Goal: Contribute content: Contribute content

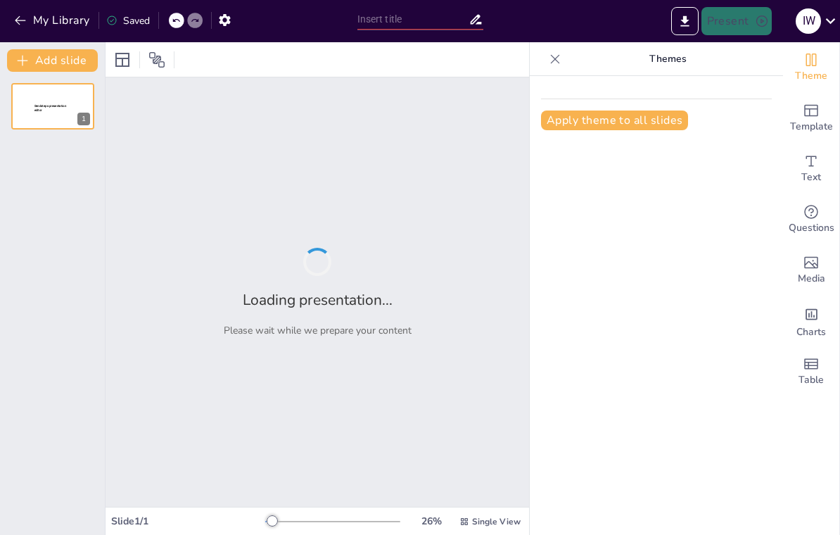
type input "Global Perspectives: Engaging with the Concept of Globalization in Higher Educa…"
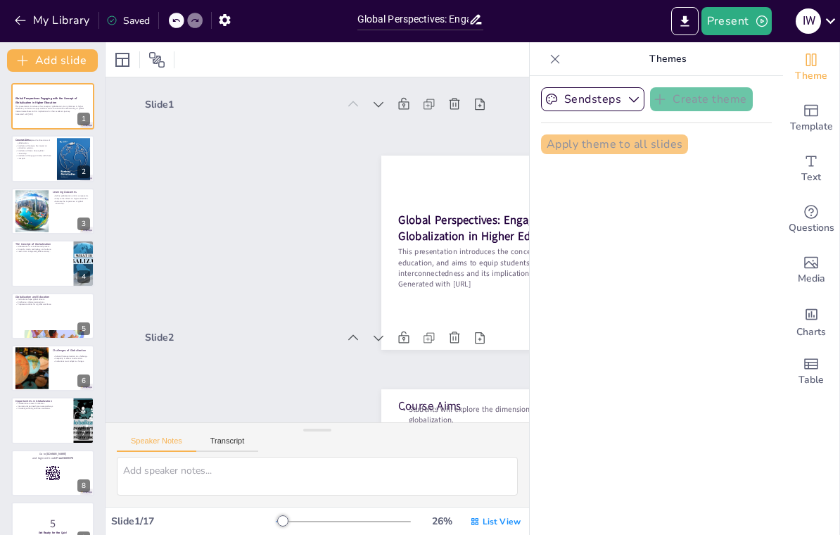
checkbox input "true"
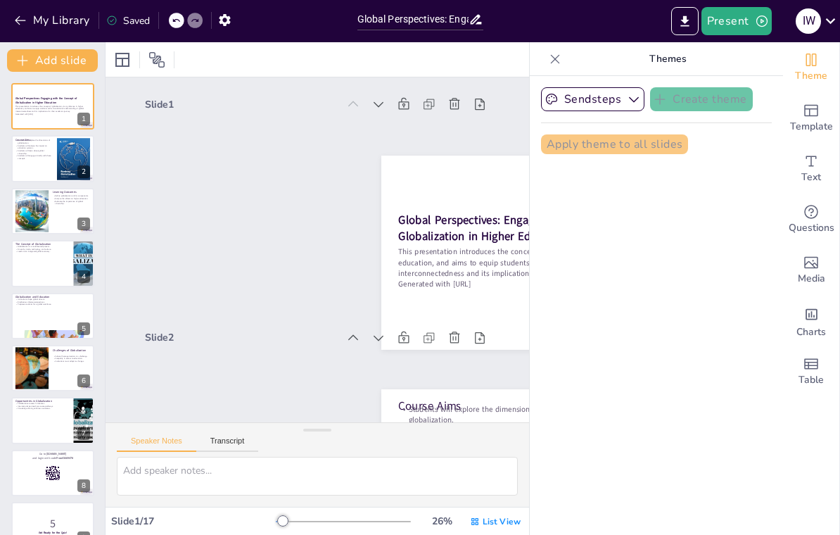
checkbox input "true"
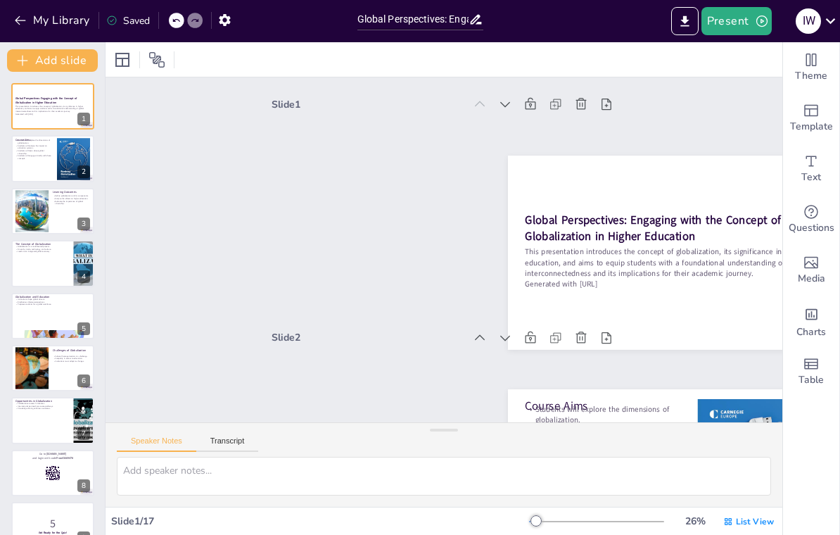
click at [591, 271] on icon at bounding box center [599, 279] width 17 height 17
checkbox input "true"
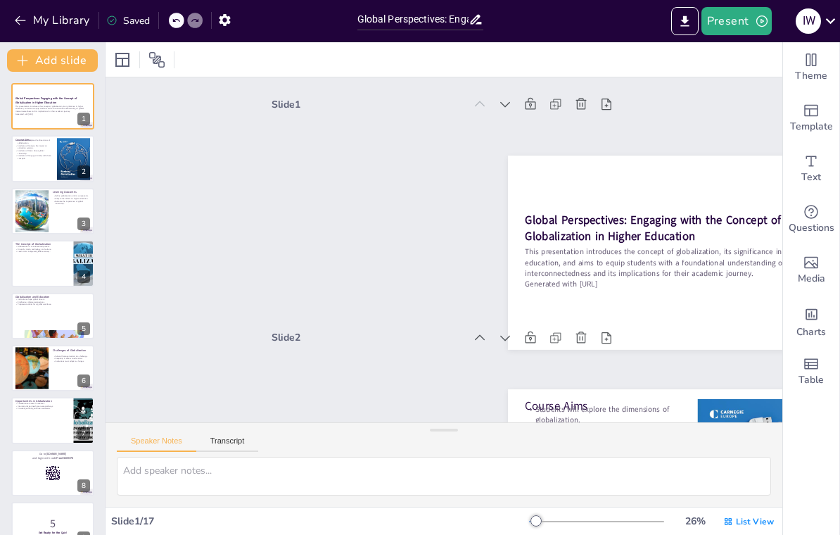
checkbox input "true"
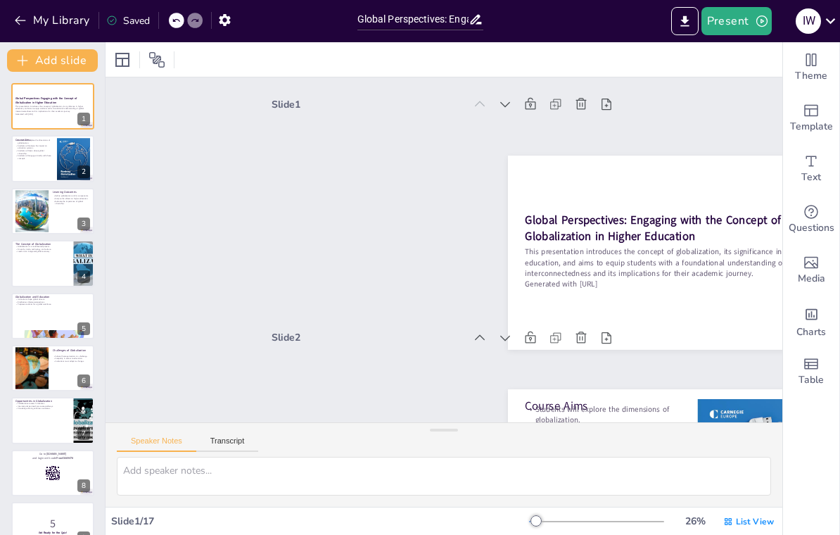
checkbox input "true"
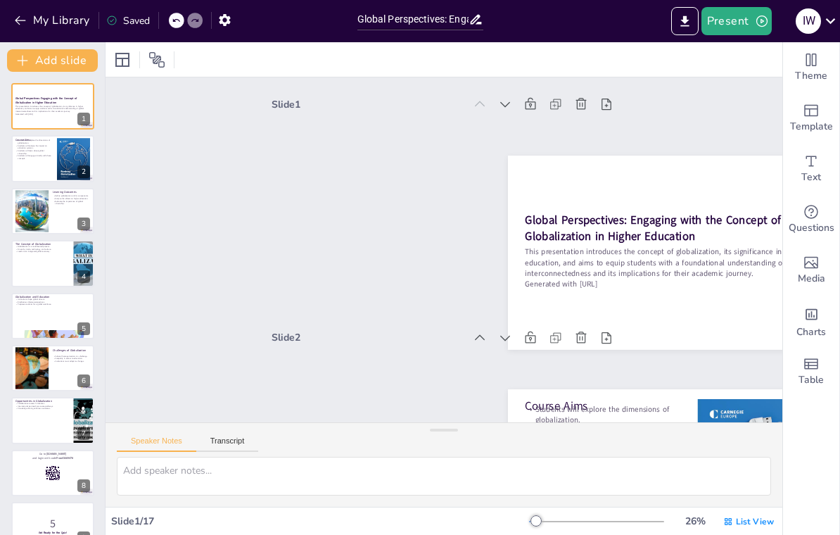
checkbox input "true"
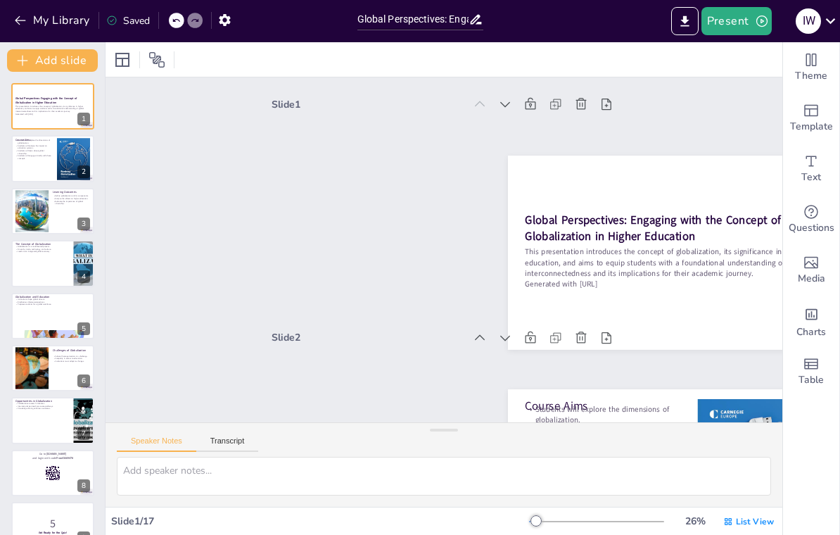
checkbox input "true"
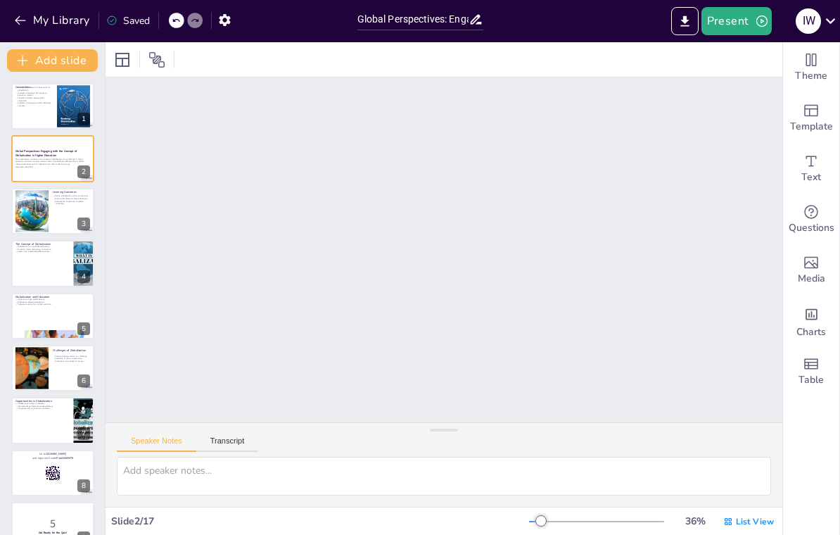
click at [35, 111] on div at bounding box center [52, 106] width 83 height 46
type textarea "Understanding the various dimensions of globalization is crucial for students a…"
checkbox input "true"
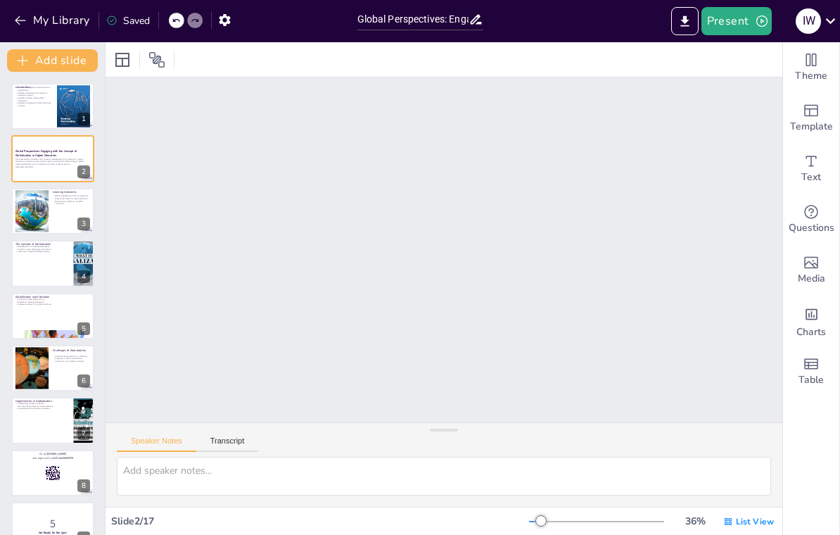
checkbox input "true"
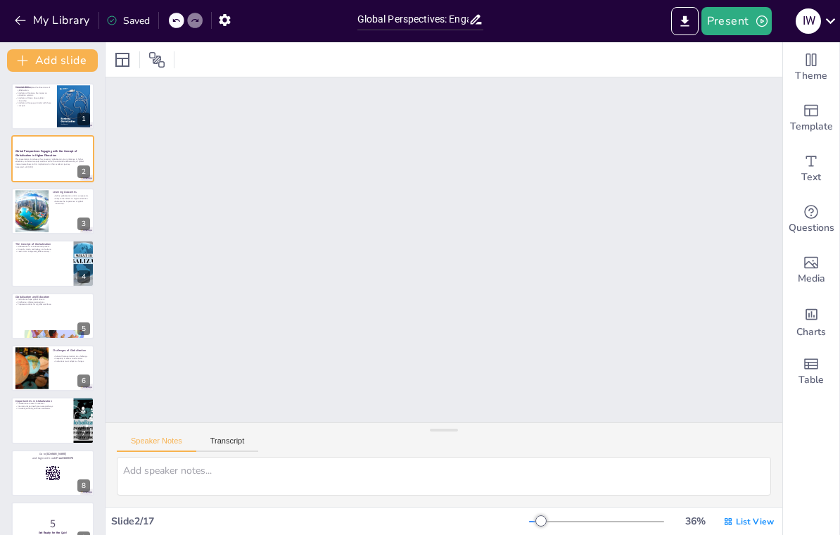
checkbox input "true"
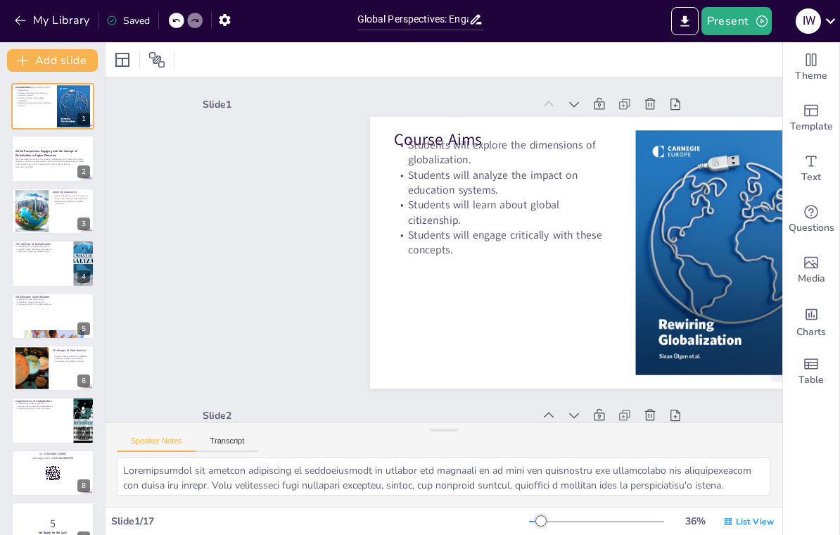
scroll to position [3, 0]
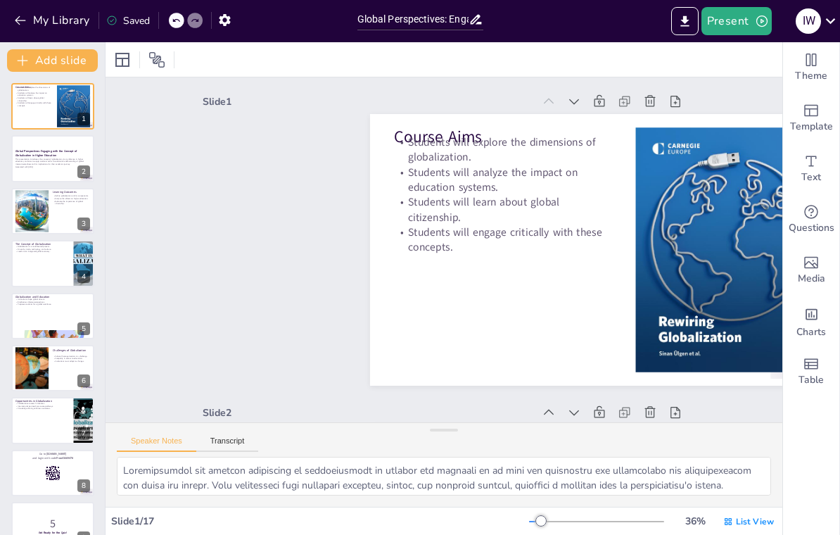
checkbox input "true"
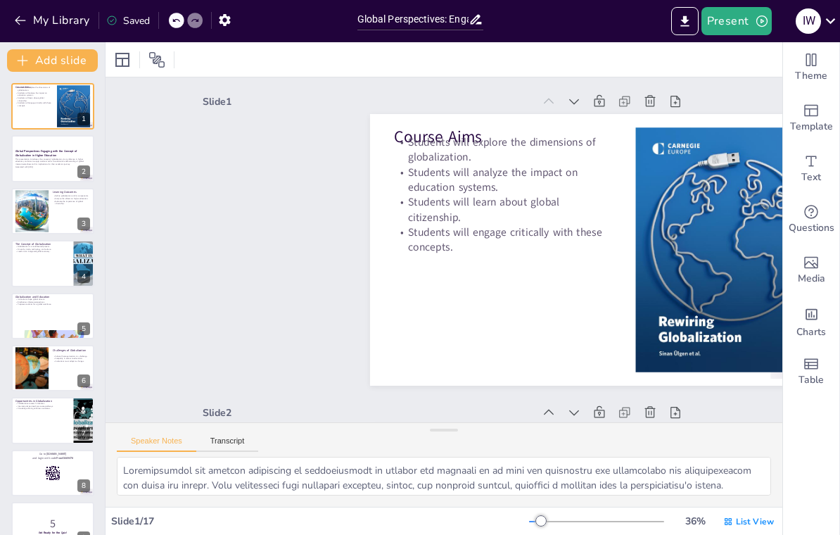
checkbox input "true"
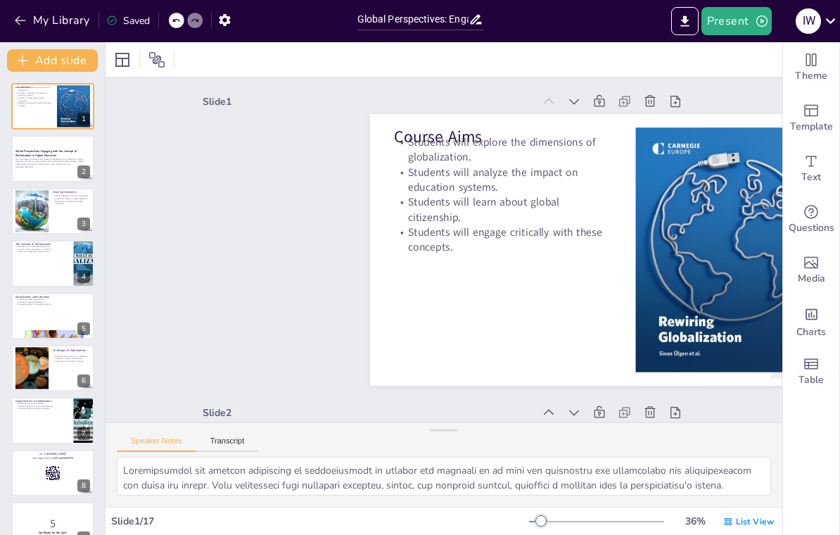
click at [809, 63] on icon "Change the overall theme" at bounding box center [811, 59] width 17 height 17
checkbox input "true"
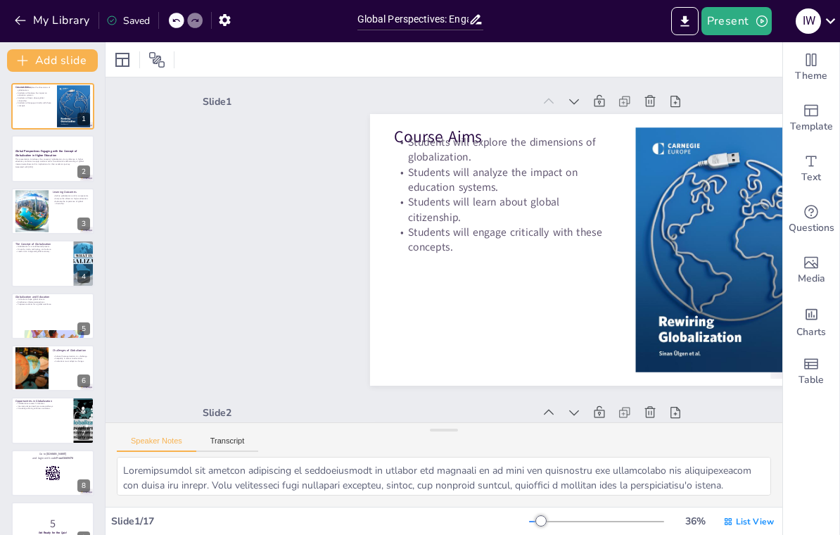
checkbox input "true"
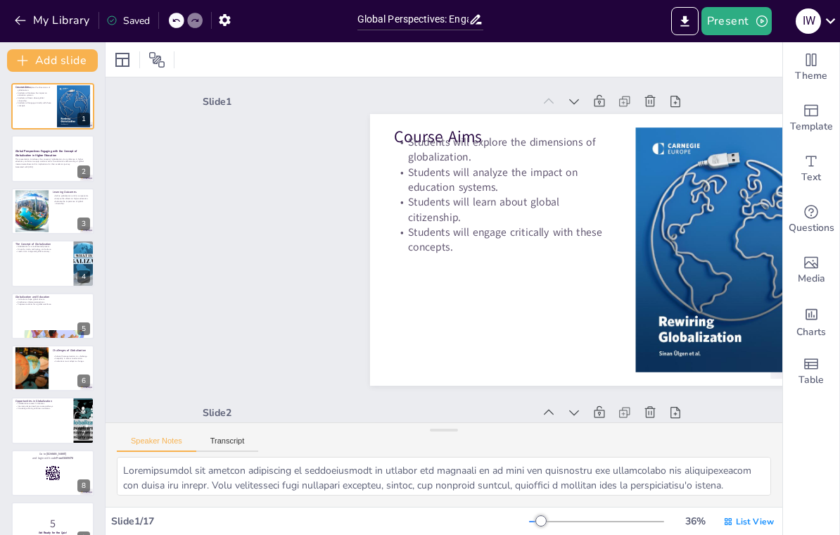
checkbox input "true"
click at [811, 68] on icon "Change the overall theme" at bounding box center [811, 59] width 17 height 17
checkbox input "true"
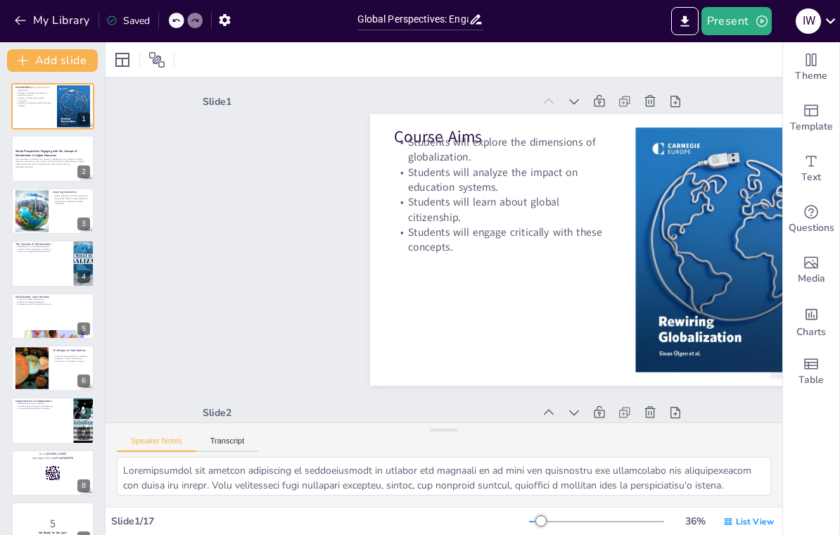
checkbox input "true"
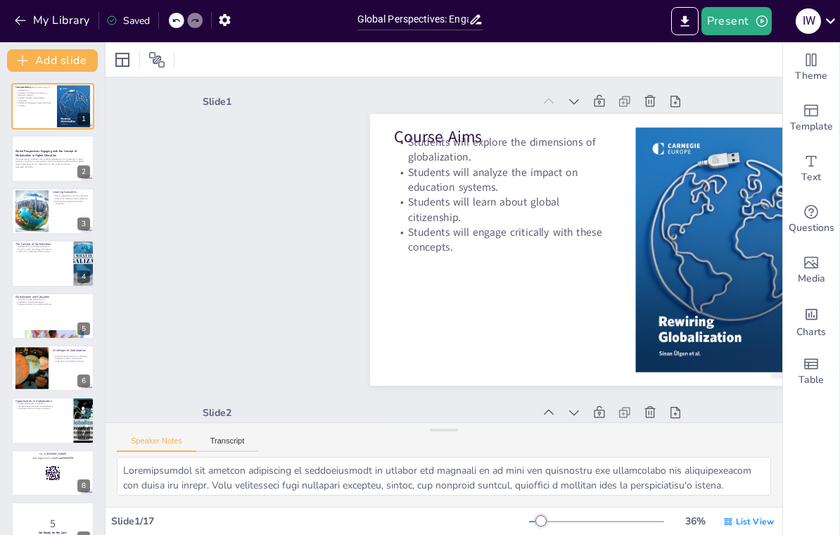
checkbox input "true"
click at [805, 69] on span "Theme" at bounding box center [811, 75] width 32 height 15
checkbox input "true"
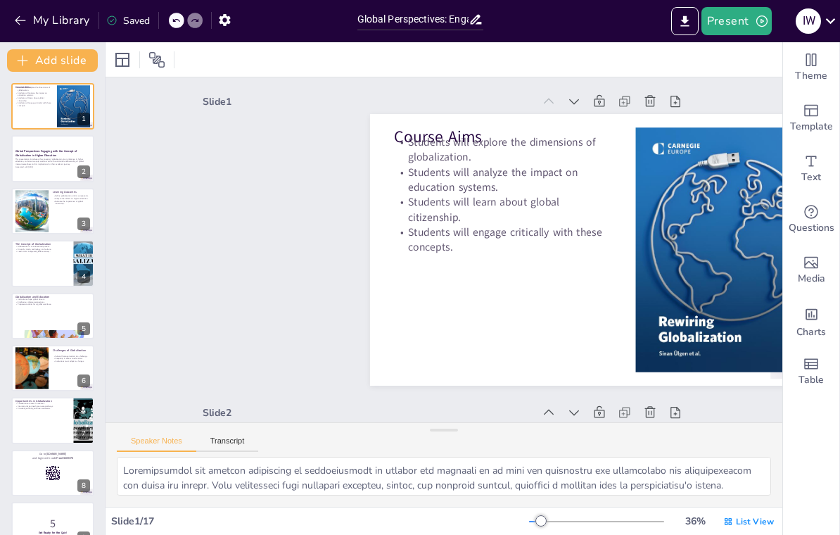
checkbox input "true"
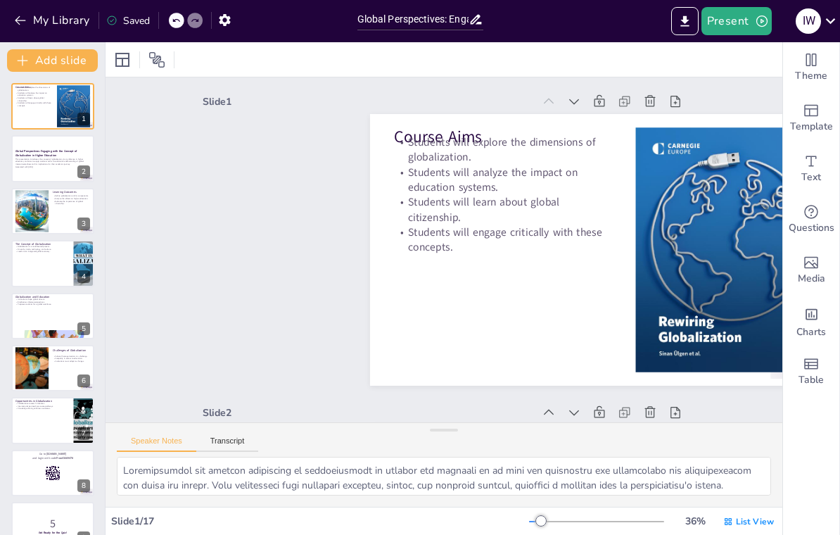
checkbox input "true"
click at [817, 121] on span "Template" at bounding box center [811, 126] width 43 height 15
checkbox input "true"
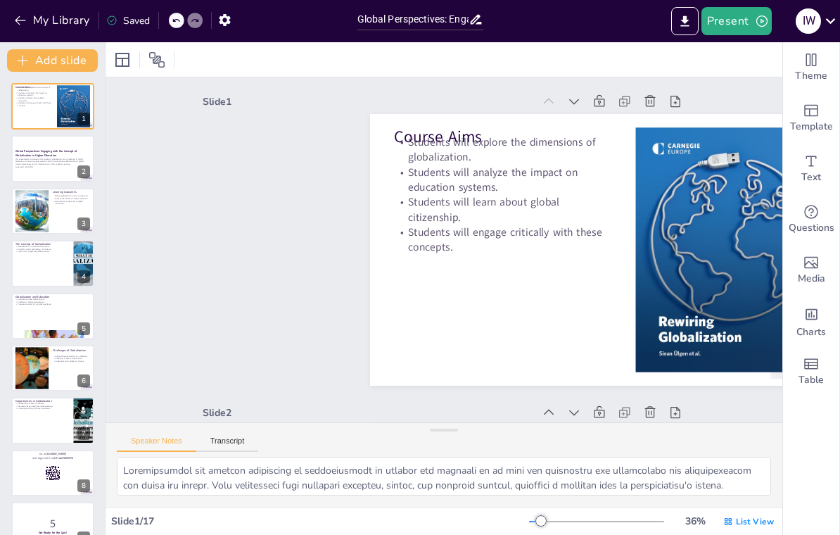
checkbox input "true"
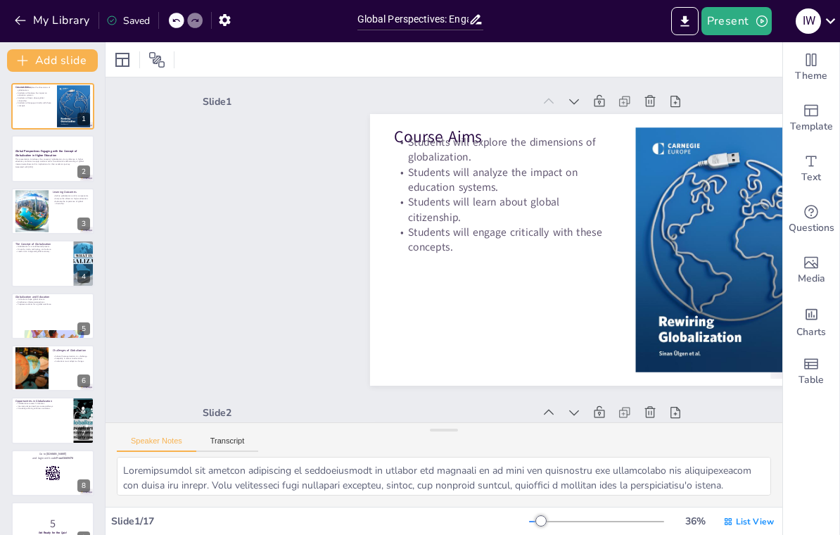
checkbox input "true"
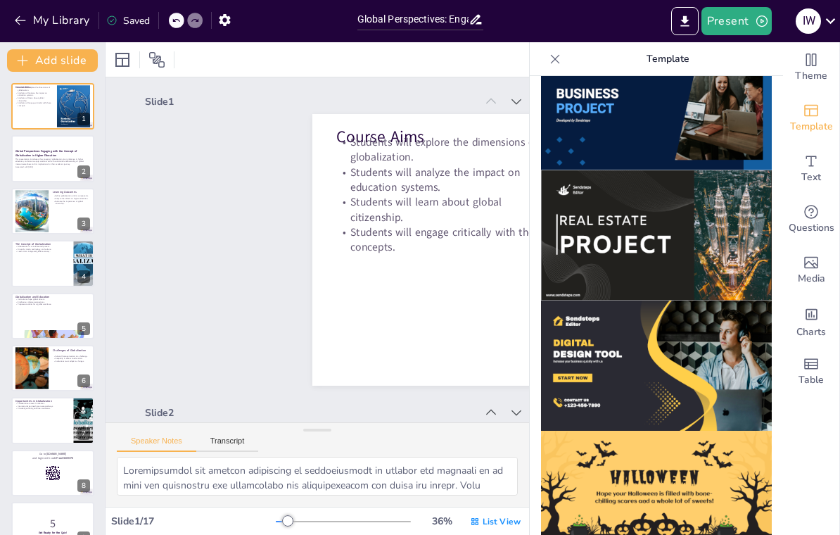
scroll to position [1218, 0]
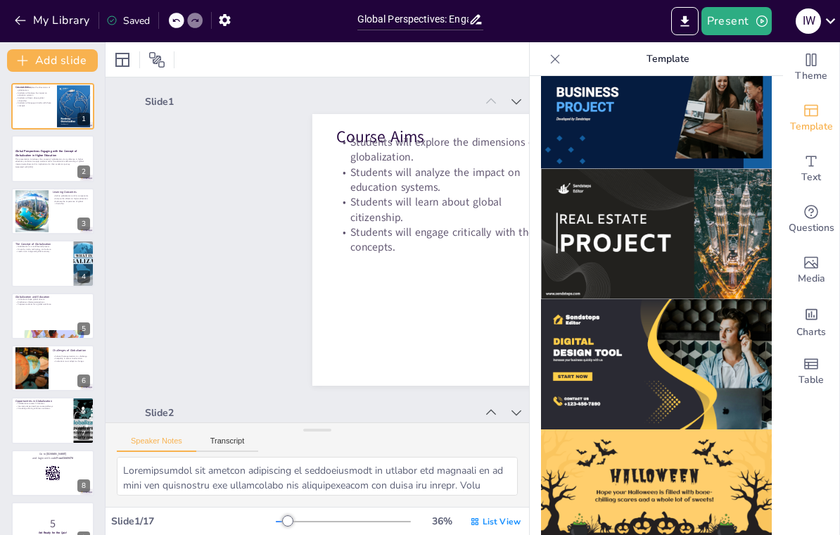
click at [726, 381] on img at bounding box center [656, 364] width 231 height 130
checkbox input "true"
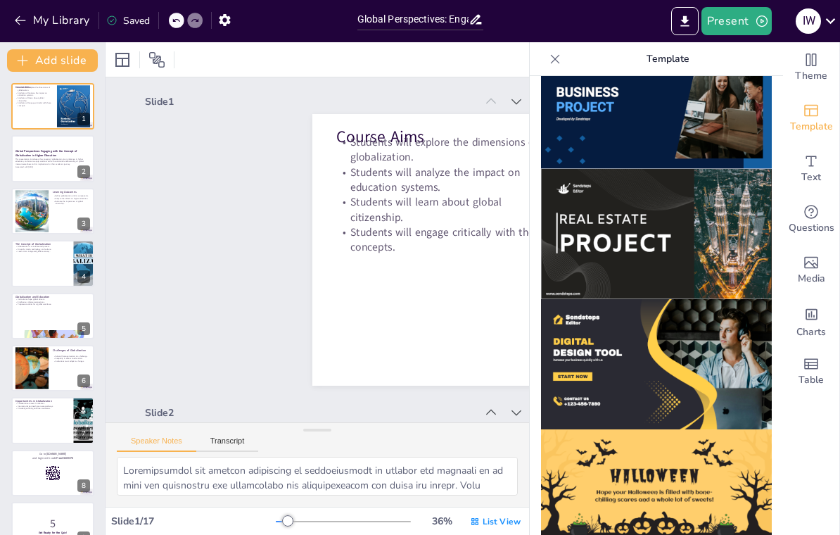
checkbox input "true"
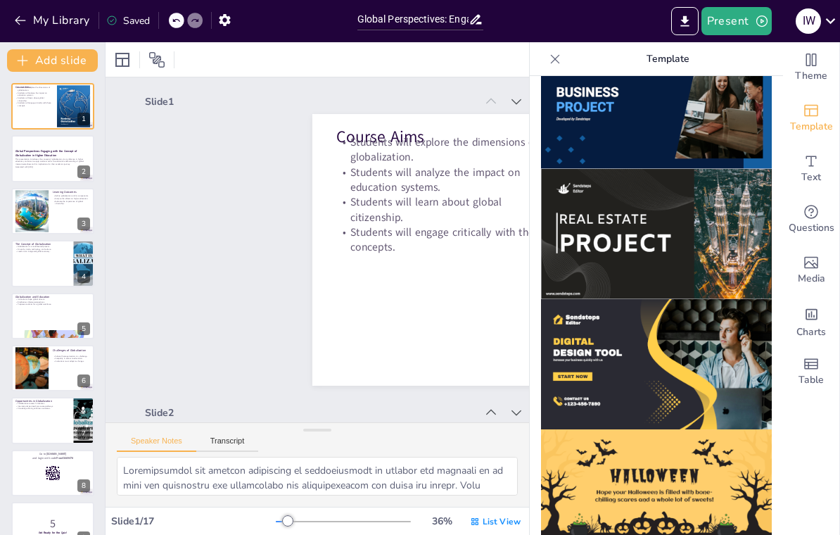
checkbox input "true"
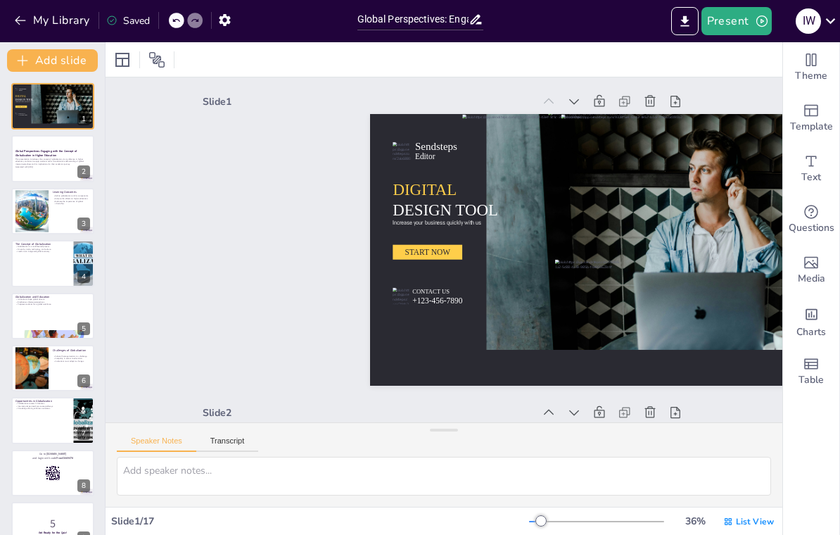
checkbox input "true"
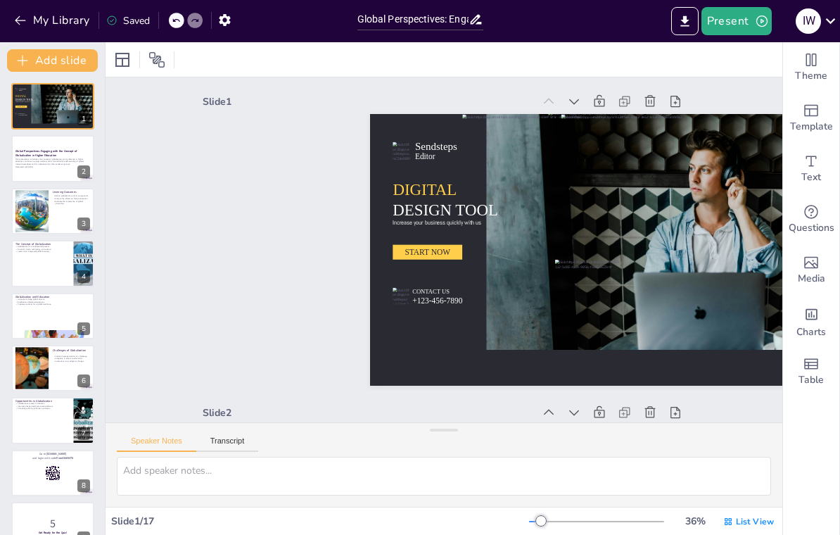
checkbox input "true"
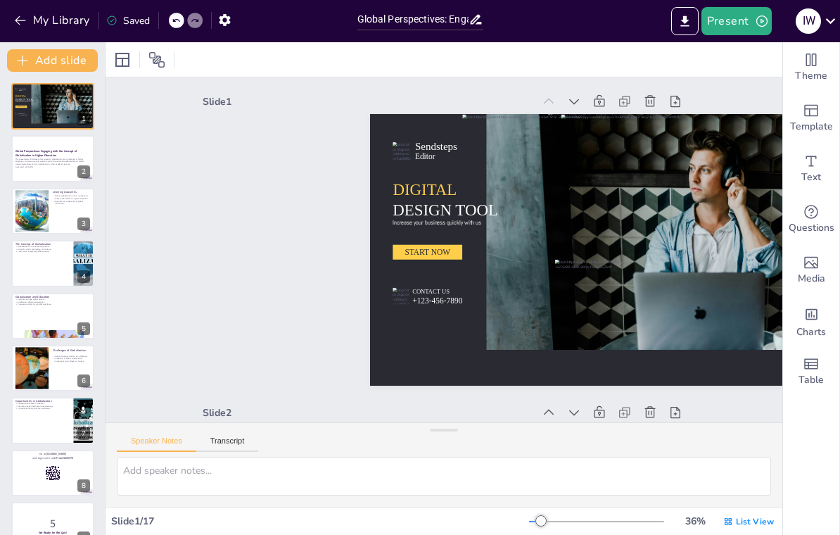
click at [19, 26] on icon "button" at bounding box center [20, 20] width 14 height 14
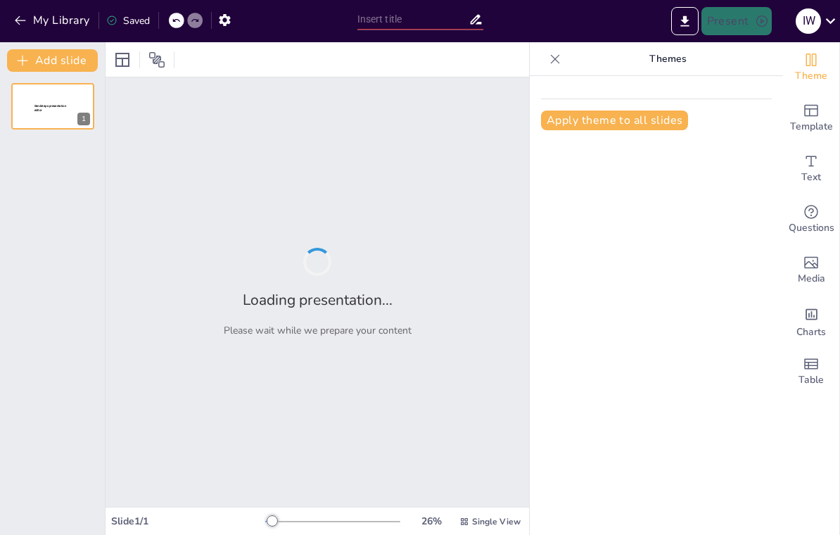
type input "Global Perspectives: Engaging with the Concept of Globalization in Higher Educa…"
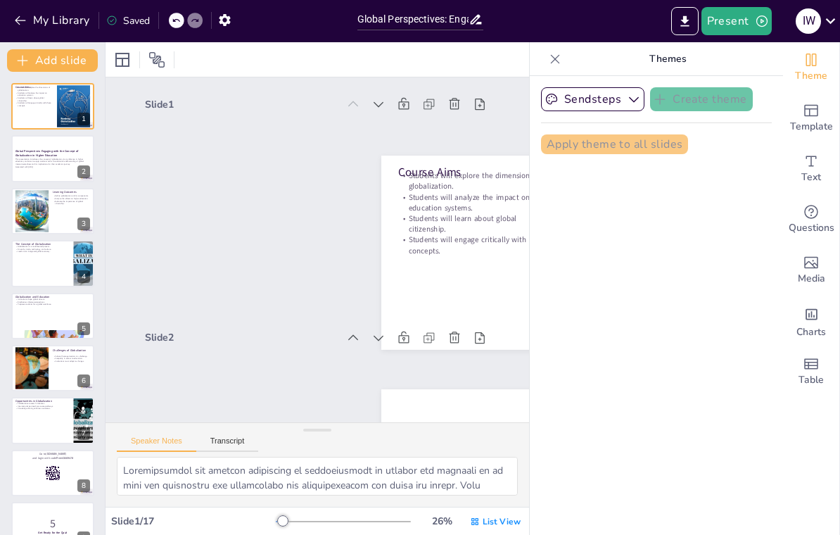
checkbox input "true"
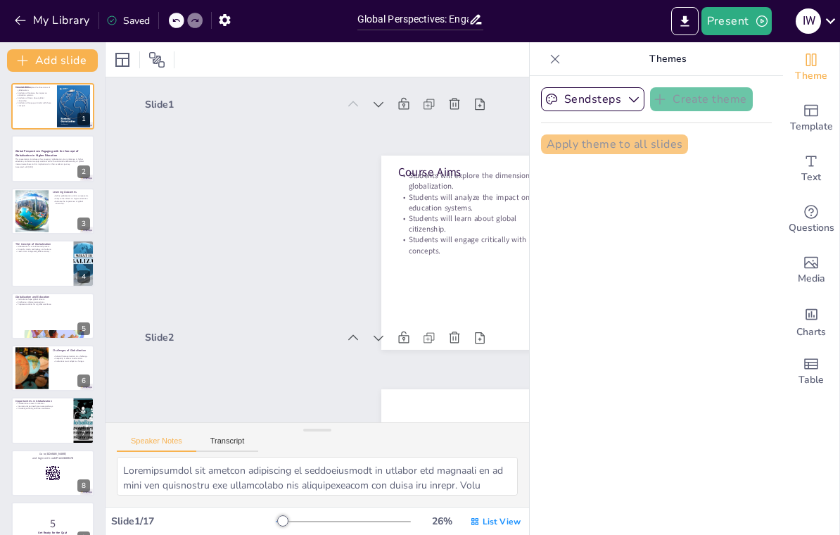
checkbox input "true"
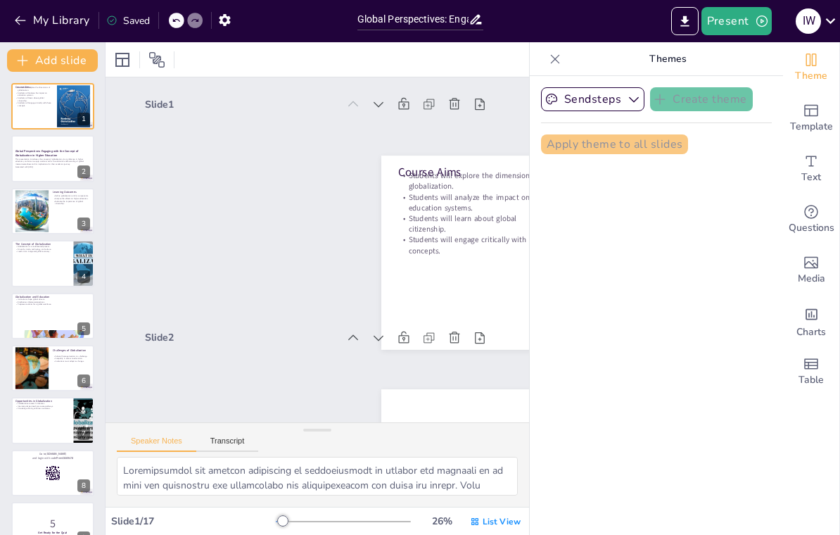
checkbox input "true"
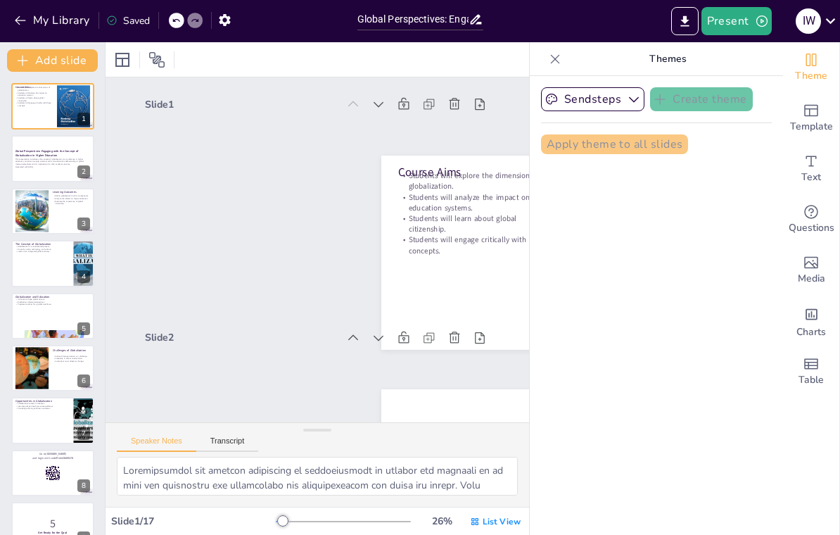
checkbox input "true"
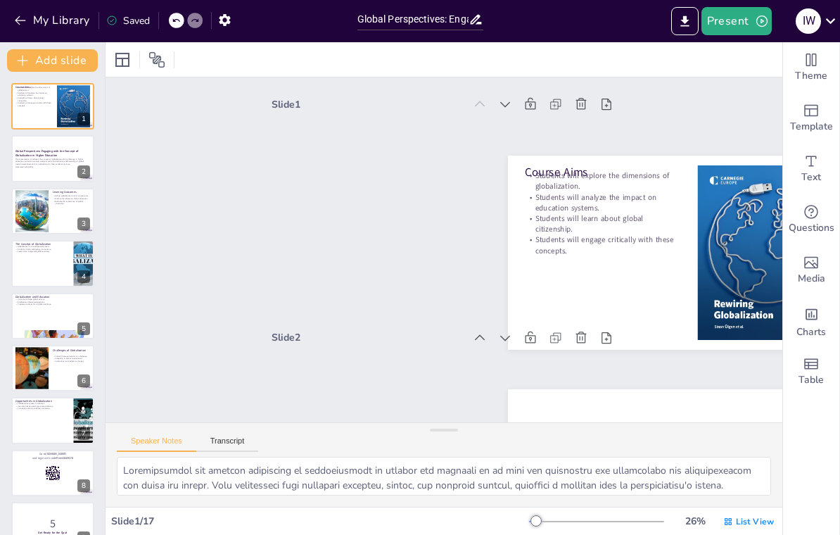
checkbox input "true"
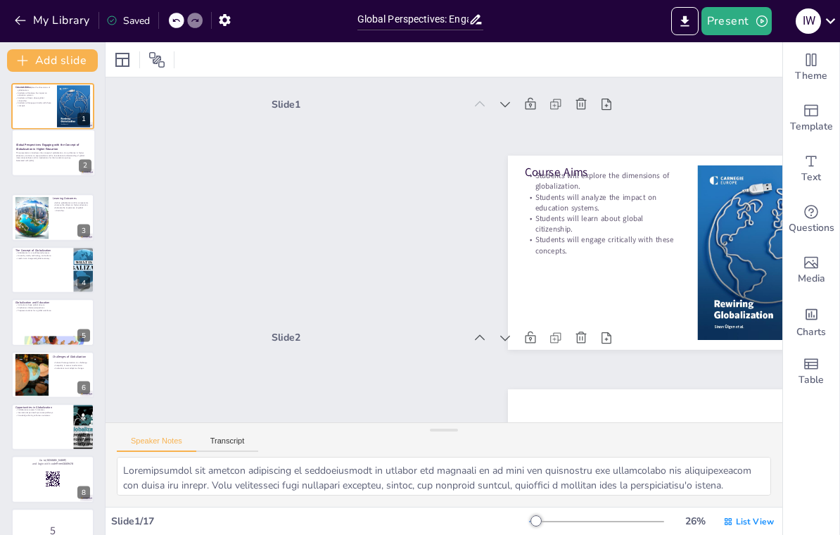
checkbox input "true"
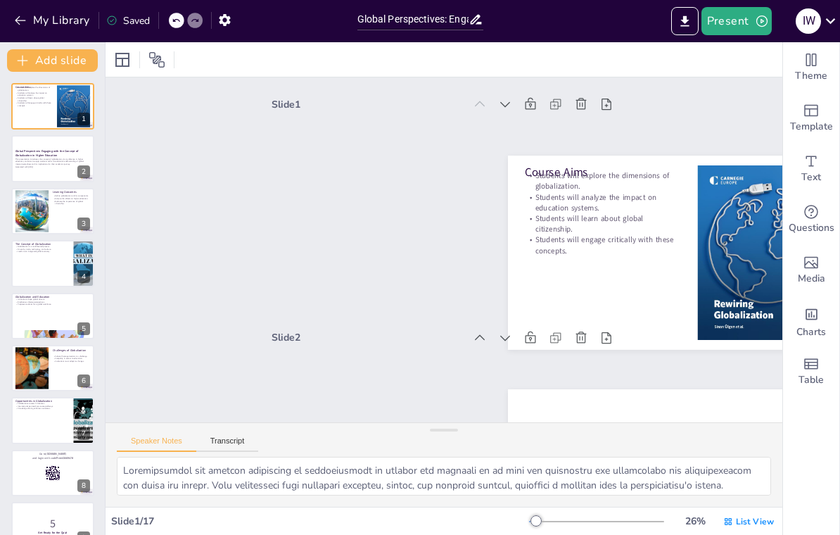
click at [35, 160] on p "This presentation introduces the concept of globalization, its significance in …" at bounding box center [52, 161] width 75 height 8
checkbox input "true"
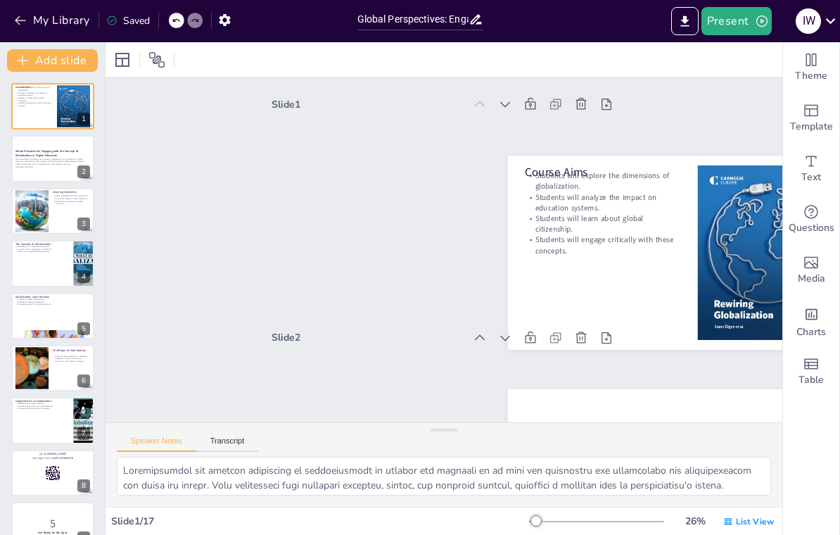
checkbox input "true"
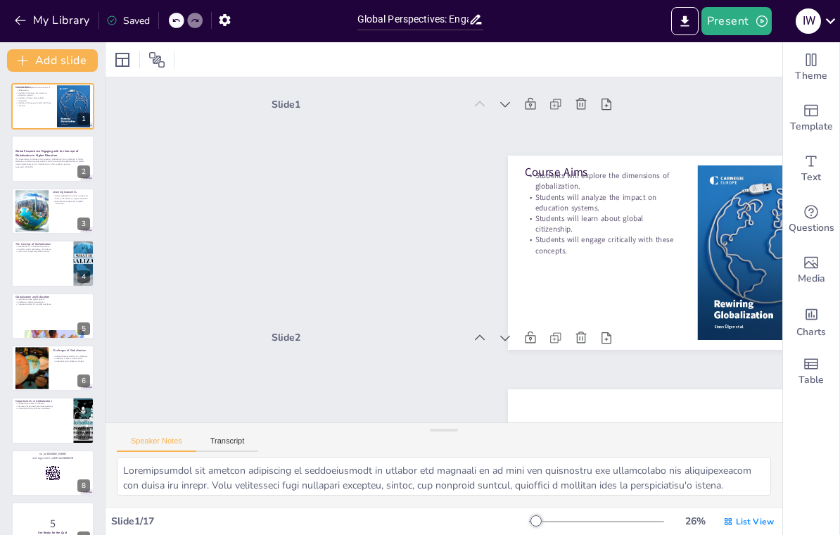
checkbox input "true"
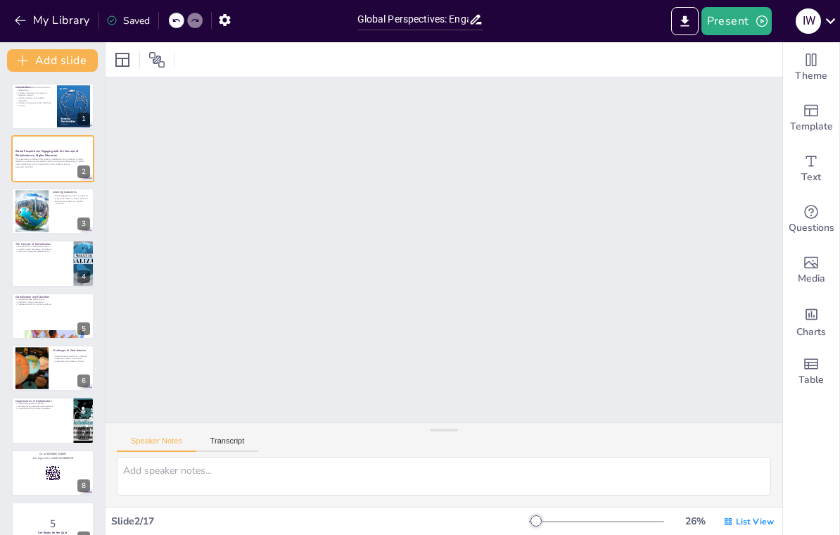
scroll to position [236, 0]
click at [693, 23] on button "Export to PowerPoint" at bounding box center [684, 21] width 27 height 28
checkbox input "true"
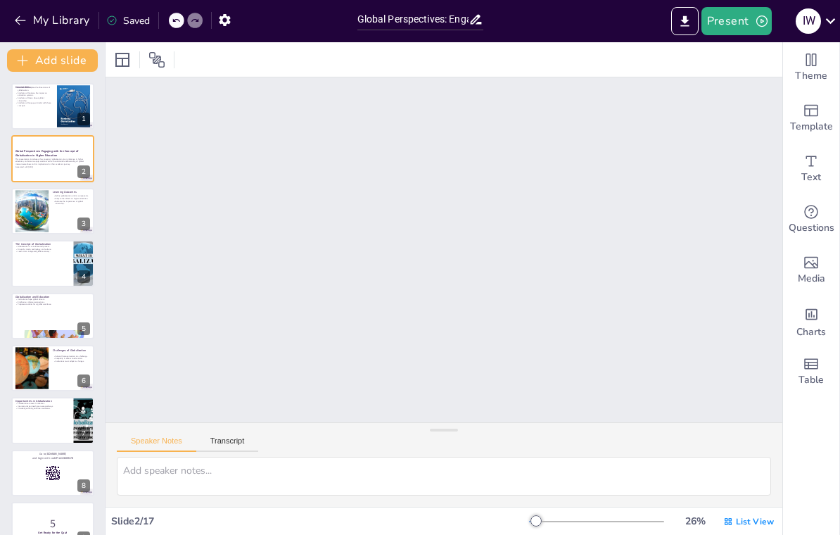
checkbox input "true"
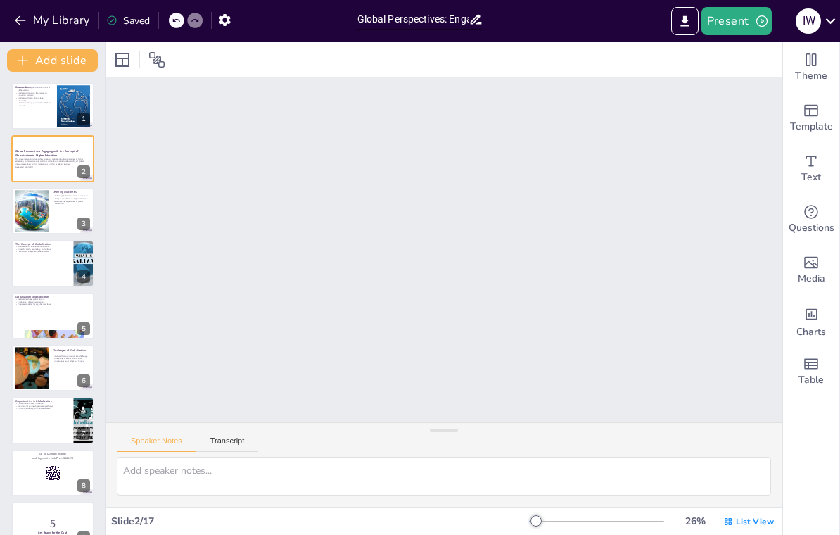
checkbox input "true"
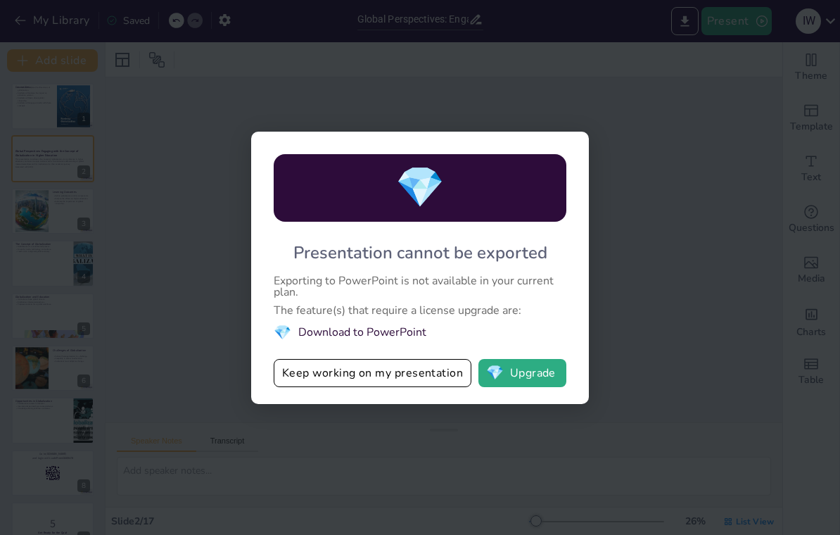
click at [659, 212] on div "💎 Presentation cannot be exported Exporting to PowerPoint is not available in y…" at bounding box center [420, 267] width 840 height 535
click at [663, 223] on div "💎 Presentation cannot be exported Exporting to PowerPoint is not available in y…" at bounding box center [420, 267] width 840 height 535
click at [91, 1] on div "💎 Presentation cannot be exported Exporting to PowerPoint is not available in y…" at bounding box center [420, 267] width 840 height 535
click at [423, 423] on div "💎 Presentation cannot be exported Exporting to PowerPoint is not available in y…" at bounding box center [420, 267] width 840 height 535
click at [407, 371] on button "Keep working on my presentation" at bounding box center [373, 373] width 198 height 28
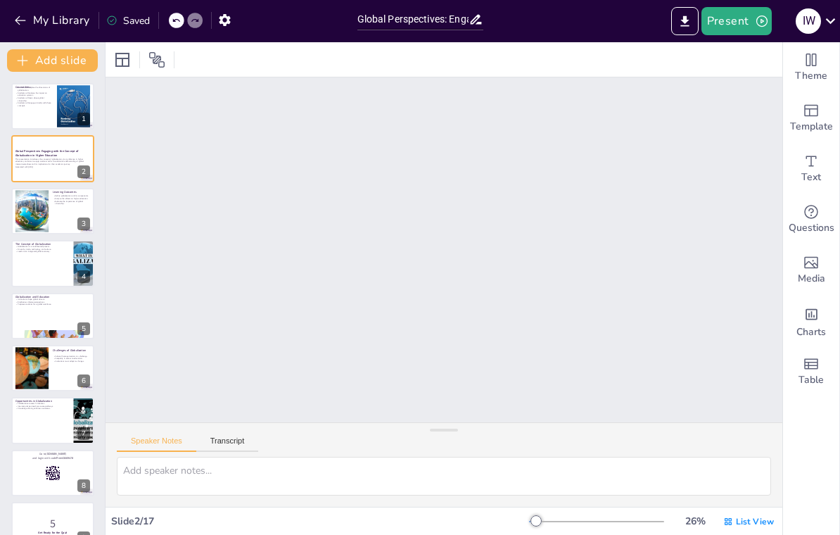
checkbox input "true"
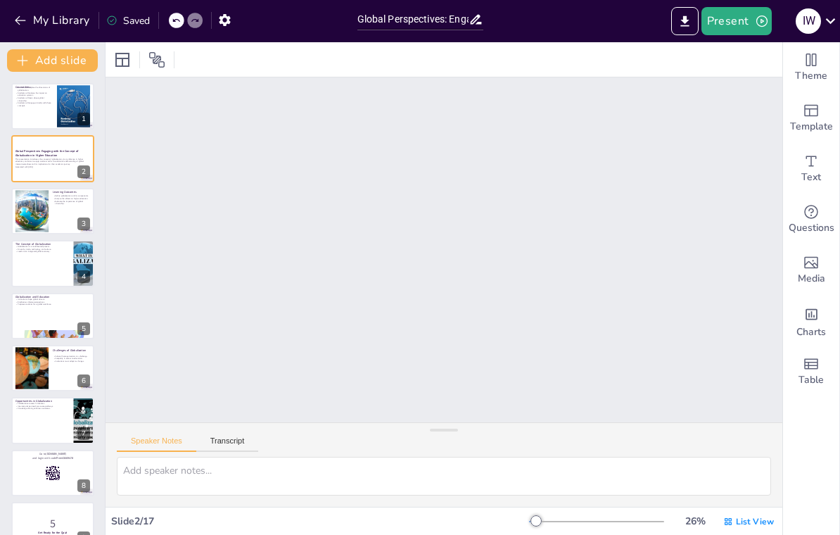
checkbox input "true"
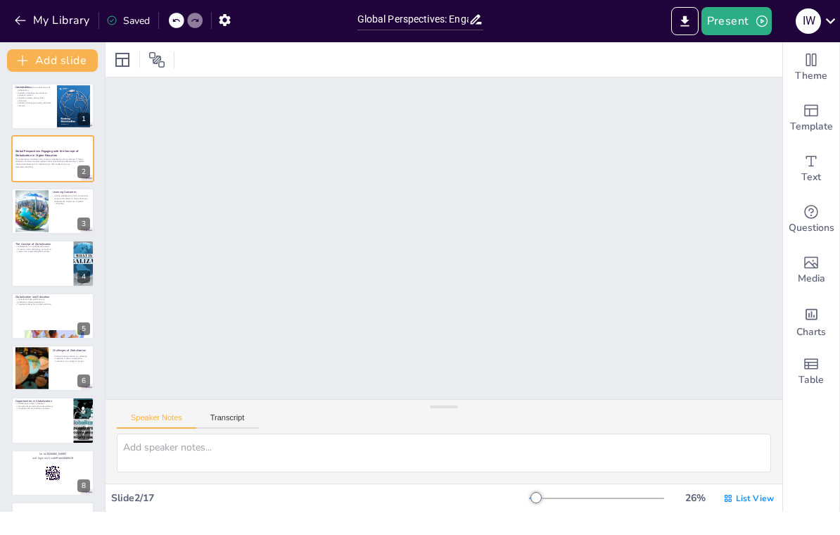
checkbox input "true"
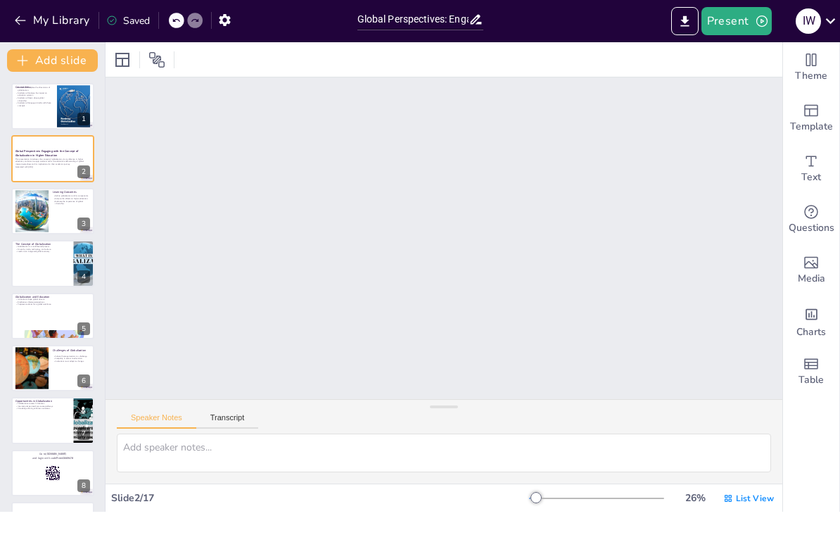
checkbox input "true"
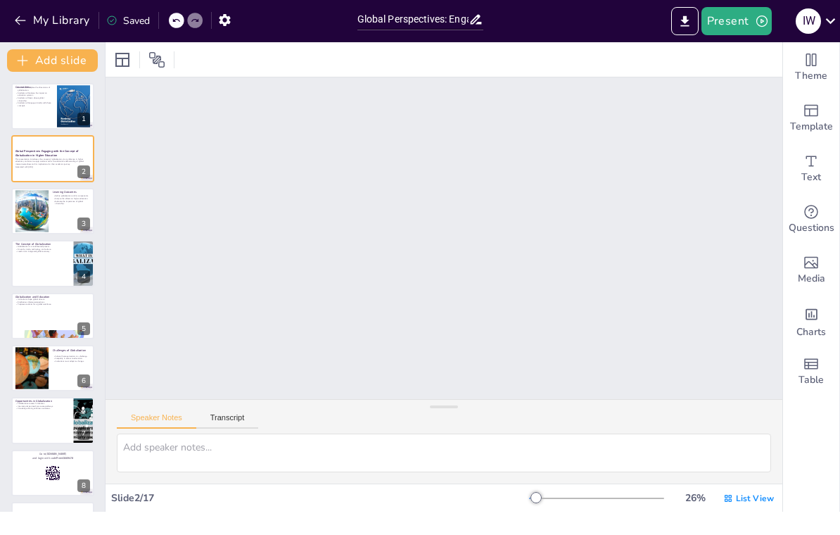
checkbox input "true"
